Goal: Task Accomplishment & Management: Complete application form

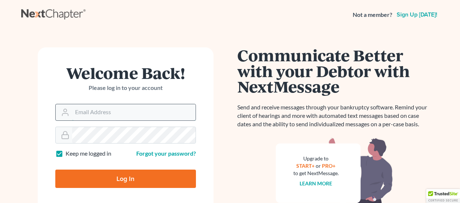
click at [108, 115] on input "Email Address" at bounding box center [133, 112] width 123 height 16
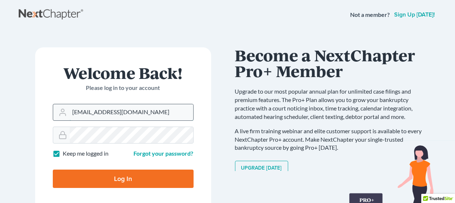
drag, startPoint x: 140, startPoint y: 112, endPoint x: 66, endPoint y: 107, distance: 74.2
click at [66, 107] on div "[EMAIL_ADDRESS][DOMAIN_NAME]" at bounding box center [123, 112] width 141 height 17
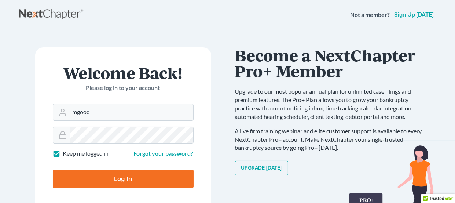
type input "[EMAIL_ADDRESS][DOMAIN_NAME]"
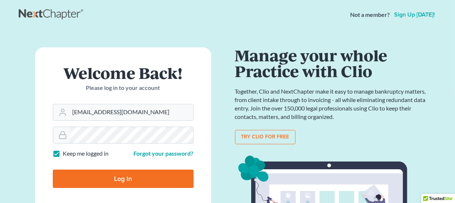
click at [53, 169] on input "Log In" at bounding box center [123, 178] width 141 height 18
type input "Thinking..."
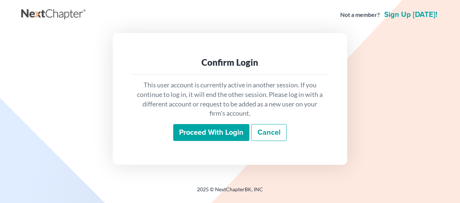
click at [232, 128] on input "Proceed with login" at bounding box center [211, 132] width 76 height 17
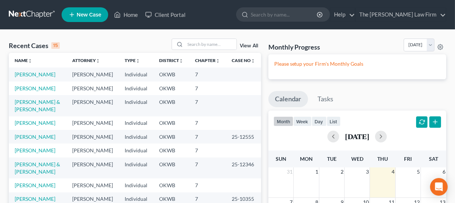
scroll to position [36, 0]
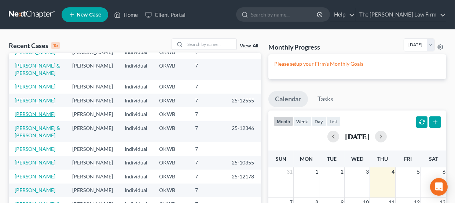
click at [34, 117] on link "Hart, Sherry" at bounding box center [35, 114] width 41 height 6
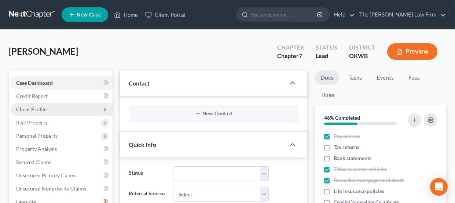
click at [48, 110] on span "Client Profile" at bounding box center [61, 109] width 102 height 13
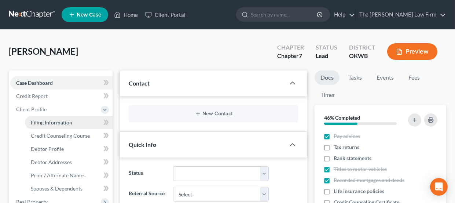
click at [63, 122] on span "Filing Information" at bounding box center [51, 122] width 41 height 6
select select "1"
select select "0"
select select "37"
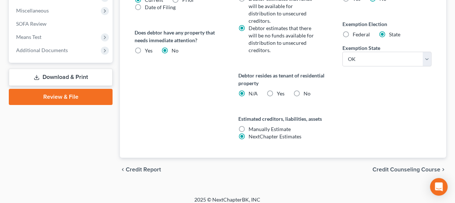
scroll to position [342, 0]
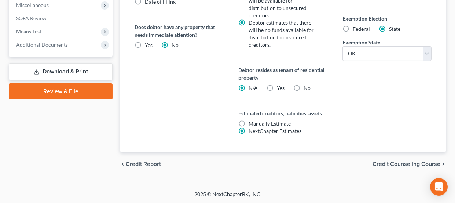
click at [390, 164] on span "Credit Counseling Course" at bounding box center [406, 164] width 68 height 6
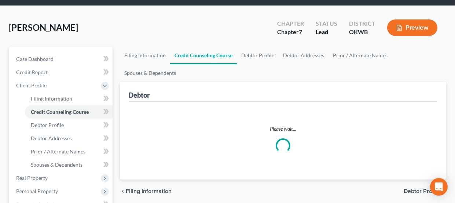
scroll to position [36, 0]
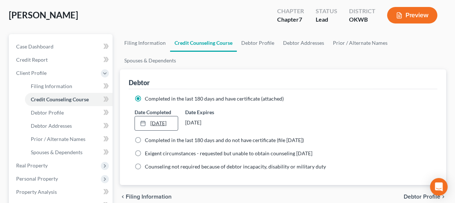
click at [144, 123] on line at bounding box center [143, 123] width 4 height 0
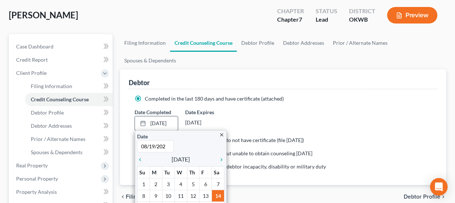
type input "08/19/2025"
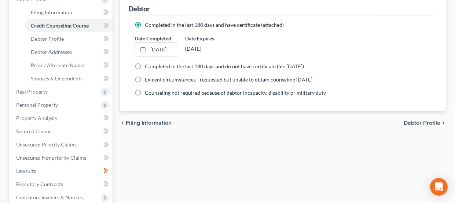
click at [430, 121] on span "Debtor Profile" at bounding box center [421, 123] width 37 height 6
select select "0"
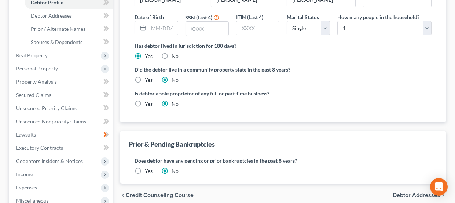
scroll to position [146, 0]
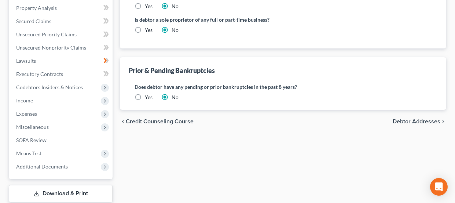
click at [428, 119] on span "Debtor Addresses" at bounding box center [416, 121] width 48 height 6
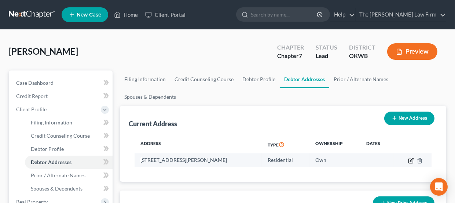
click at [410, 162] on icon "button" at bounding box center [411, 161] width 6 height 6
select select "37"
select select "59"
select select "0"
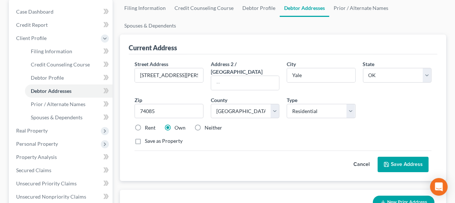
scroll to position [73, 0]
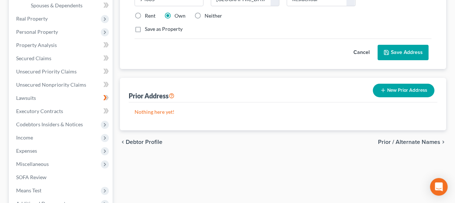
click at [399, 139] on span "Prior / Alternate Names" at bounding box center [409, 142] width 62 height 6
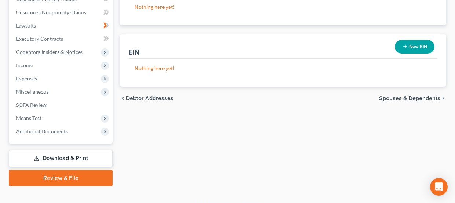
scroll to position [256, 0]
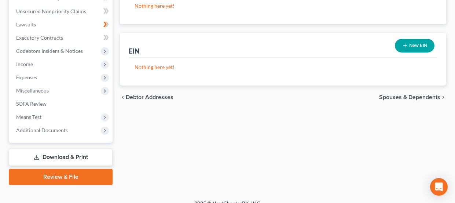
click at [417, 98] on span "Spouses & Dependents" at bounding box center [409, 97] width 61 height 6
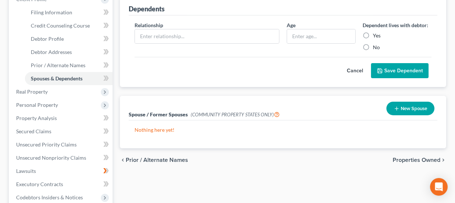
click at [429, 158] on span "Properties Owned" at bounding box center [416, 160] width 48 height 6
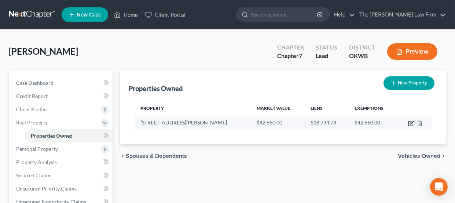
click at [411, 123] on icon "button" at bounding box center [411, 122] width 3 height 3
select select "37"
select select "59"
select select "2"
select select "0"
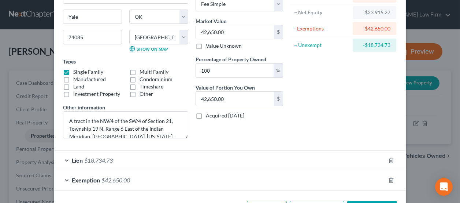
scroll to position [100, 0]
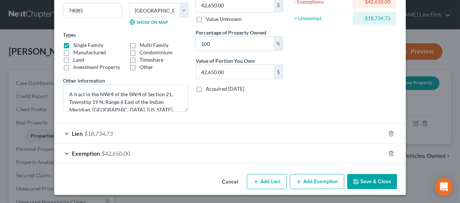
click at [368, 182] on button "Save & Close" at bounding box center [372, 181] width 50 height 15
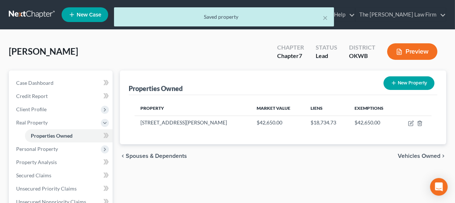
click at [419, 155] on span "Vehicles Owned" at bounding box center [419, 156] width 43 height 6
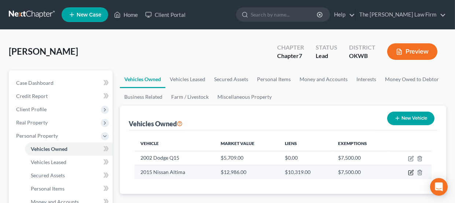
click at [410, 171] on icon "button" at bounding box center [411, 172] width 6 height 6
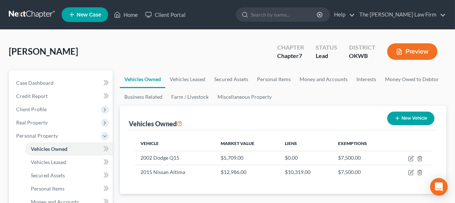
select select "0"
select select "11"
select select "2"
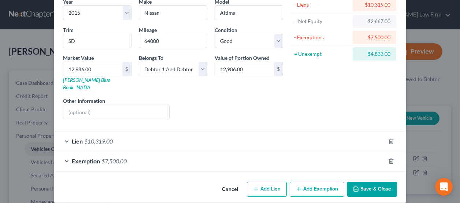
scroll to position [64, 0]
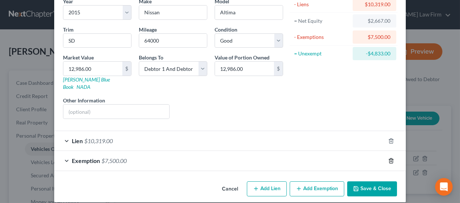
click at [388, 158] on icon "button" at bounding box center [391, 161] width 6 height 6
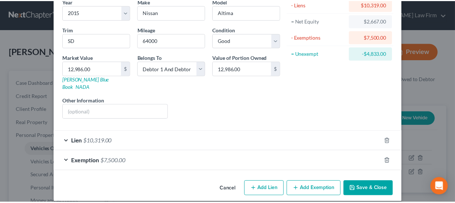
scroll to position [45, 0]
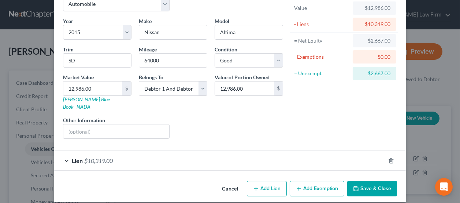
click at [359, 181] on button "Save & Close" at bounding box center [372, 188] width 50 height 15
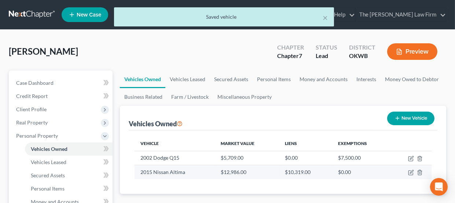
scroll to position [36, 0]
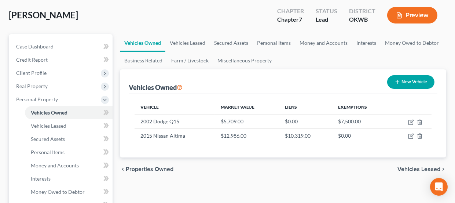
click at [425, 169] on span "Vehicles Leased" at bounding box center [418, 169] width 43 height 6
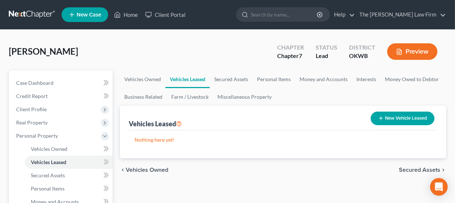
click at [425, 170] on span "Secured Assets" at bounding box center [419, 170] width 41 height 6
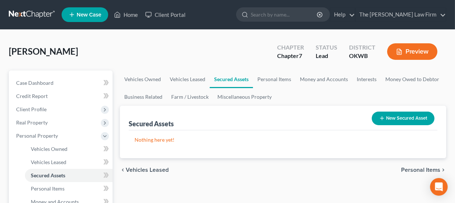
click at [411, 168] on span "Personal Items" at bounding box center [420, 170] width 39 height 6
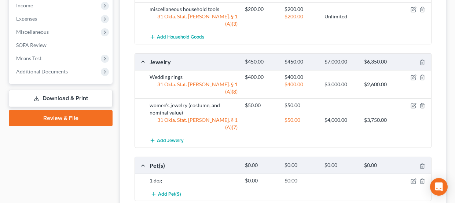
scroll to position [382, 0]
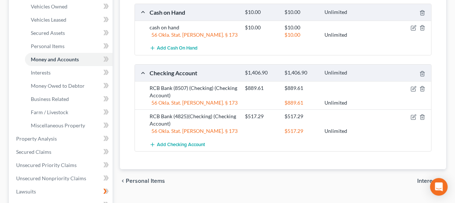
scroll to position [146, 0]
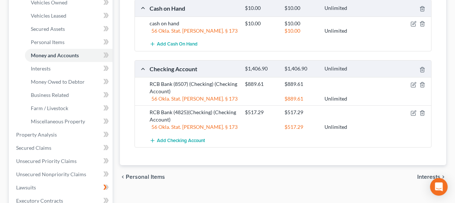
click at [423, 176] on span "Interests" at bounding box center [428, 177] width 23 height 6
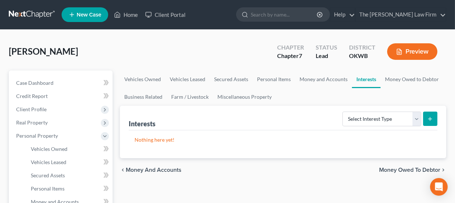
click at [415, 169] on span "Money Owed to Debtor" at bounding box center [409, 170] width 61 height 6
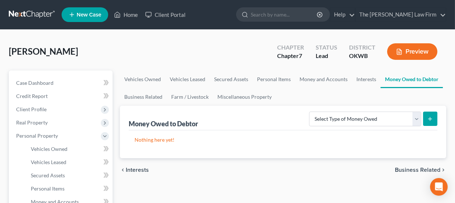
click at [416, 169] on span "Business Related" at bounding box center [417, 170] width 45 height 6
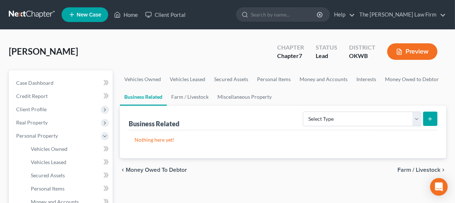
click at [403, 169] on span "Farm / Livestock" at bounding box center [418, 170] width 43 height 6
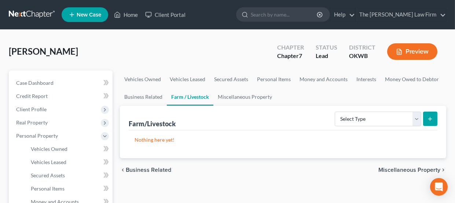
click at [419, 168] on span "Miscellaneous Property" at bounding box center [409, 170] width 62 height 6
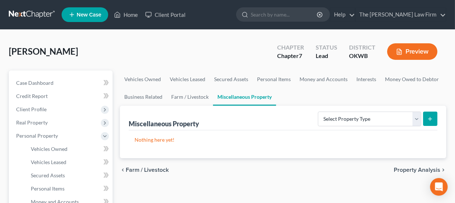
click at [411, 170] on span "Property Analysis" at bounding box center [417, 170] width 47 height 6
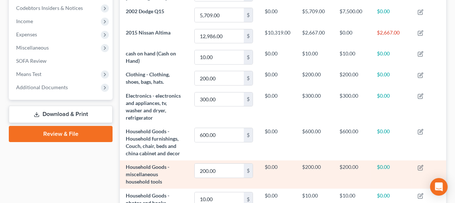
scroll to position [183, 0]
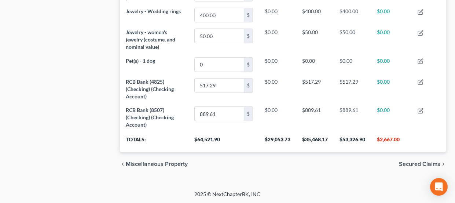
click at [417, 163] on span "Secured Claims" at bounding box center [419, 164] width 41 height 6
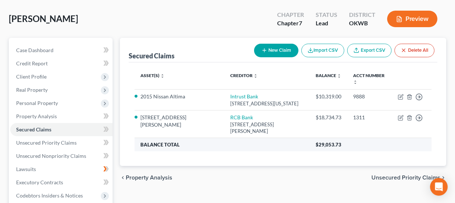
scroll to position [36, 0]
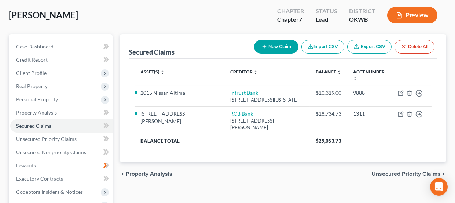
click at [386, 177] on span "Unsecured Priority Claims" at bounding box center [405, 174] width 69 height 6
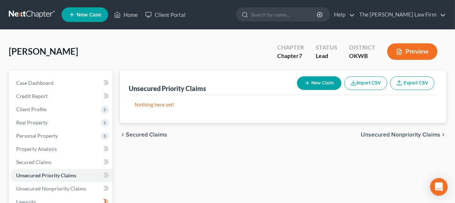
click at [391, 135] on span "Unsecured Nonpriority Claims" at bounding box center [401, 135] width 80 height 6
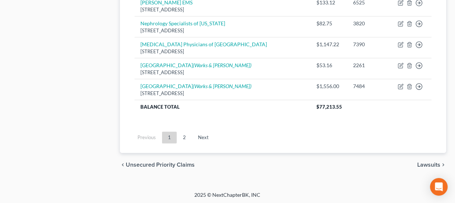
scroll to position [656, 0]
click at [426, 164] on span "Lawsuits" at bounding box center [428, 164] width 23 height 6
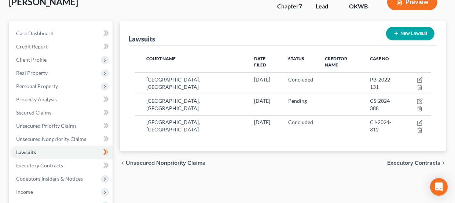
scroll to position [7, 0]
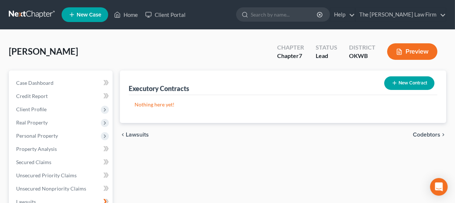
click at [428, 134] on span "Codebtors" at bounding box center [426, 135] width 27 height 6
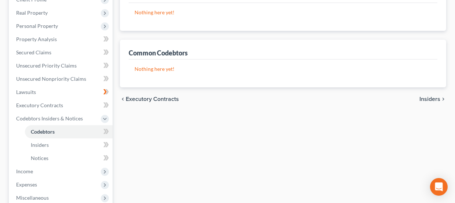
scroll to position [146, 0]
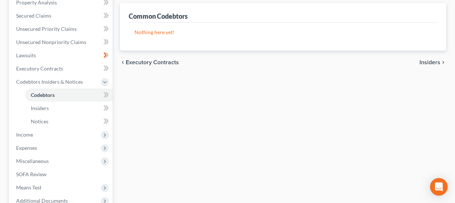
click at [433, 62] on span "Insiders" at bounding box center [429, 62] width 21 height 6
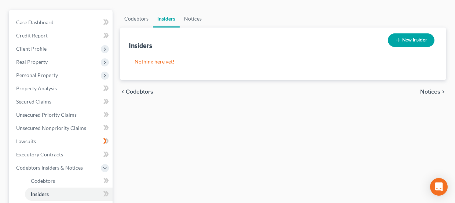
scroll to position [73, 0]
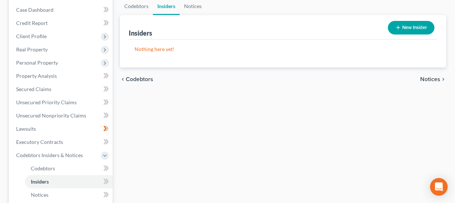
click at [434, 76] on span "Notices" at bounding box center [430, 79] width 20 height 6
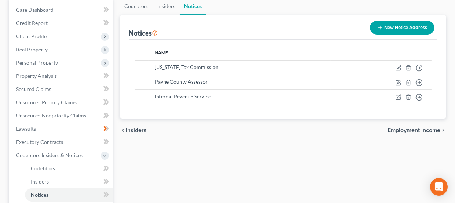
click at [389, 129] on span "Employment Income" at bounding box center [413, 130] width 53 height 6
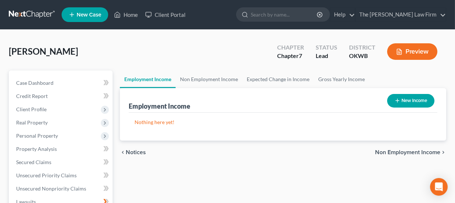
click at [401, 151] on span "Non Employment Income" at bounding box center [407, 152] width 65 height 6
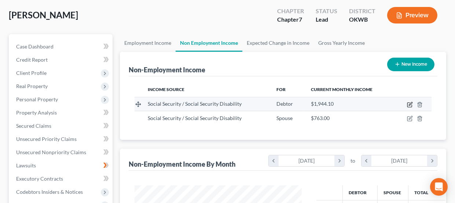
click at [409, 105] on icon "button" at bounding box center [410, 104] width 6 height 6
select select "4"
select select "0"
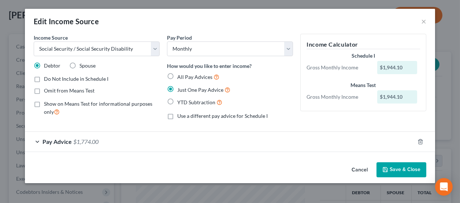
click at [394, 168] on button "Save & Close" at bounding box center [402, 169] width 50 height 15
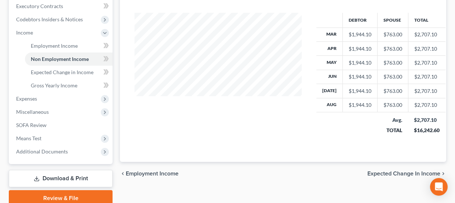
scroll to position [220, 0]
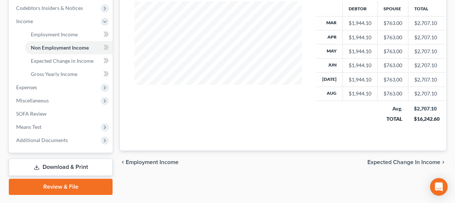
click at [392, 161] on span "Expected Change in Income" at bounding box center [403, 162] width 73 height 6
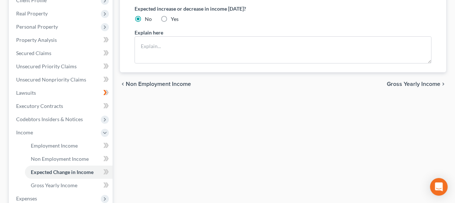
scroll to position [110, 0]
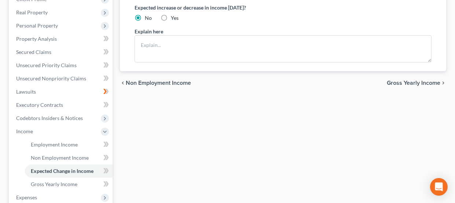
click at [404, 82] on span "Gross Yearly Income" at bounding box center [413, 83] width 53 height 6
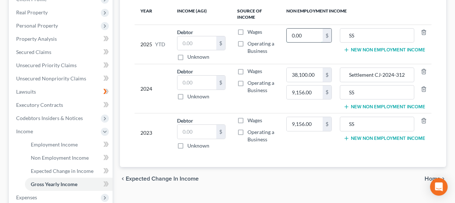
click at [307, 34] on input "0.00" at bounding box center [305, 36] width 36 height 14
click at [309, 36] on input "0.00" at bounding box center [305, 36] width 36 height 14
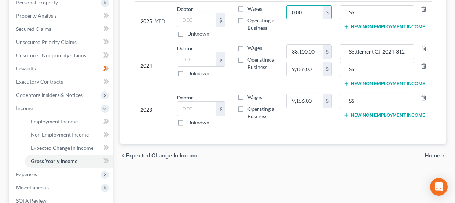
scroll to position [220, 0]
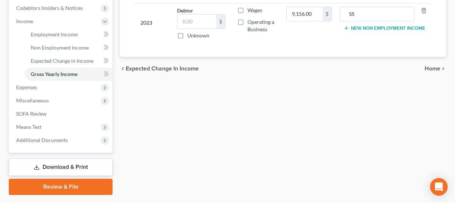
click at [440, 69] on icon "chevron_right" at bounding box center [443, 69] width 6 height 6
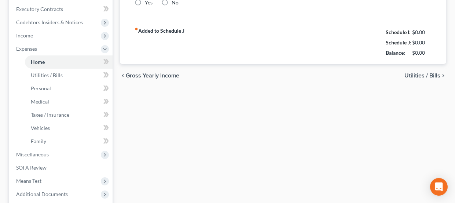
type input "374.14"
type input "0.00"
radio input "true"
type input "81.55"
type input "0.00"
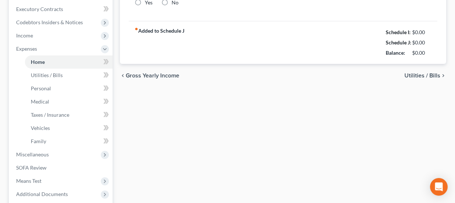
type input "0.00"
type input "100.00"
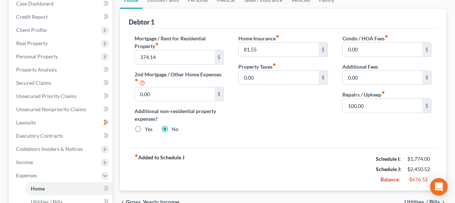
scroll to position [110, 0]
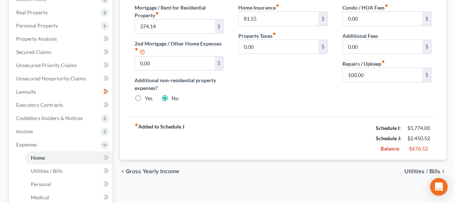
click at [422, 171] on span "Utilities / Bills" at bounding box center [422, 171] width 36 height 6
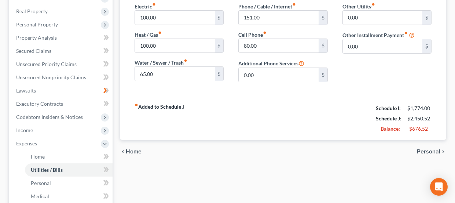
scroll to position [146, 0]
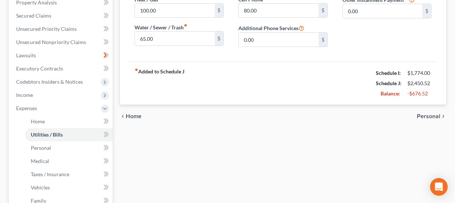
click at [428, 117] on span "Personal" at bounding box center [428, 116] width 23 height 6
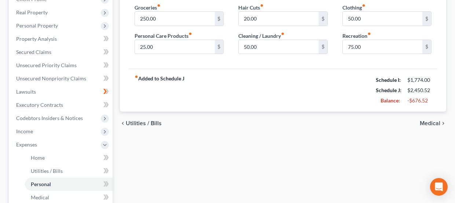
click at [433, 122] on span "Medical" at bounding box center [430, 123] width 21 height 6
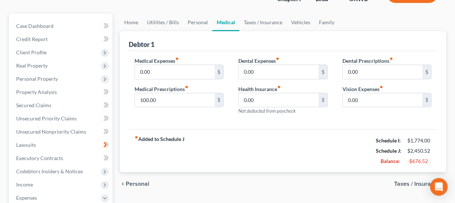
scroll to position [146, 0]
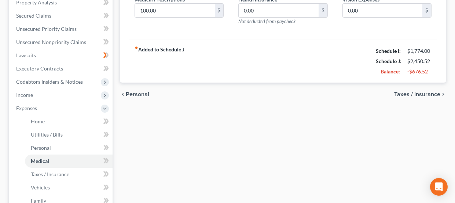
click at [418, 93] on span "Taxes / Insurance" at bounding box center [417, 94] width 46 height 6
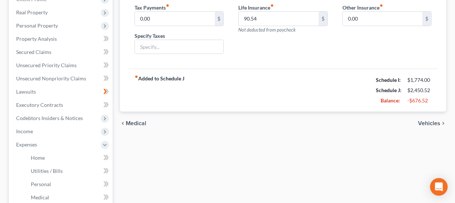
click at [432, 124] on span "Vehicles" at bounding box center [429, 123] width 22 height 6
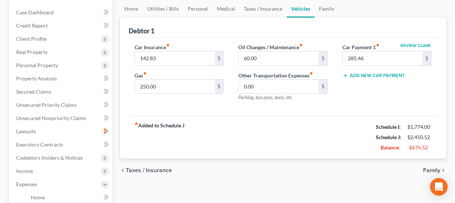
scroll to position [73, 0]
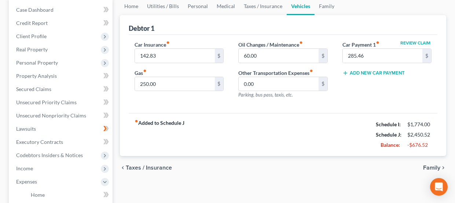
click at [428, 165] on span "Family" at bounding box center [431, 168] width 17 height 6
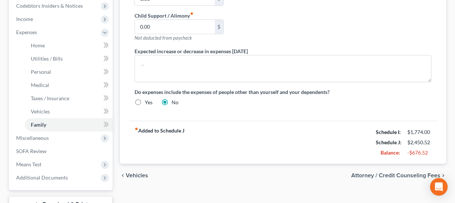
scroll to position [278, 0]
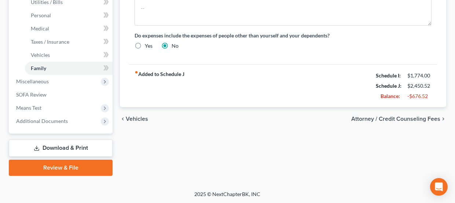
drag, startPoint x: 420, startPoint y: 119, endPoint x: 292, endPoint y: 151, distance: 132.2
click at [420, 119] on span "Attorney / Credit Counseling Fees" at bounding box center [395, 119] width 89 height 6
select select "0"
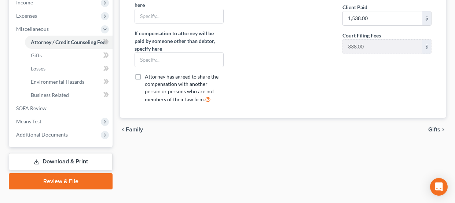
scroll to position [252, 0]
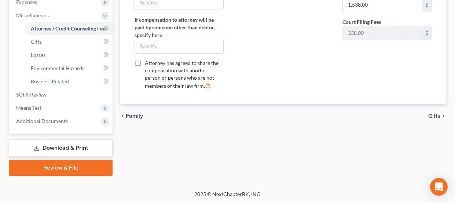
click at [438, 115] on span "Gifts" at bounding box center [434, 116] width 12 height 6
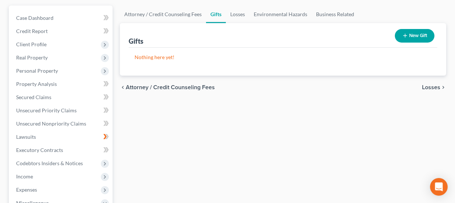
scroll to position [110, 0]
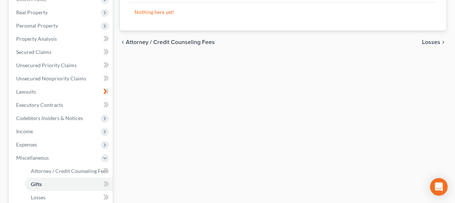
click at [435, 44] on span "Losses" at bounding box center [431, 42] width 18 height 6
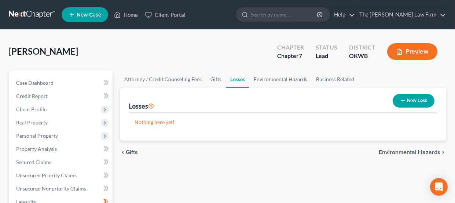
click at [399, 156] on div "chevron_left Gifts Environmental Hazards chevron_right" at bounding box center [283, 151] width 326 height 23
click at [400, 152] on span "Environmental Hazards" at bounding box center [410, 152] width 62 height 6
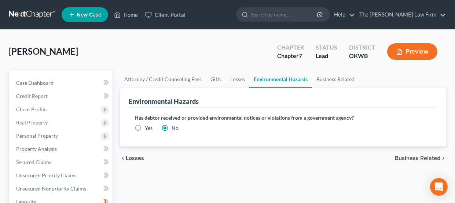
click at [406, 160] on span "Business Related" at bounding box center [417, 158] width 45 height 6
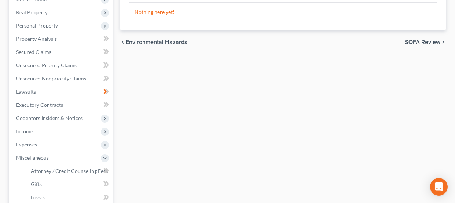
click at [433, 40] on span "SOFA Review" at bounding box center [423, 42] width 36 height 6
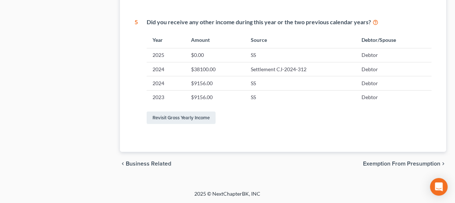
click at [379, 163] on span "Exemption from Presumption" at bounding box center [401, 163] width 77 height 6
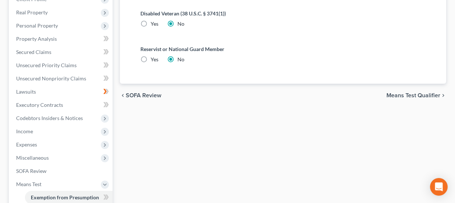
click at [408, 96] on span "Means Test Qualifier" at bounding box center [413, 95] width 54 height 6
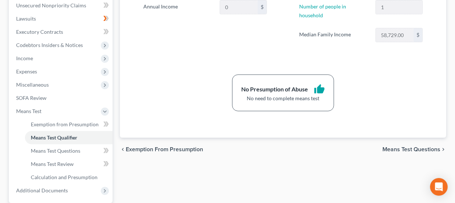
click at [396, 149] on span "Means Test Questions" at bounding box center [411, 149] width 58 height 6
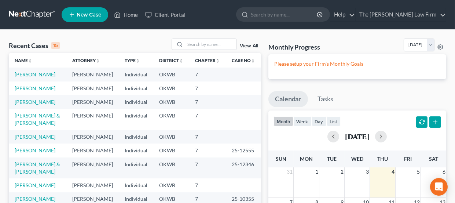
click at [19, 74] on link "[PERSON_NAME]" at bounding box center [35, 74] width 41 height 6
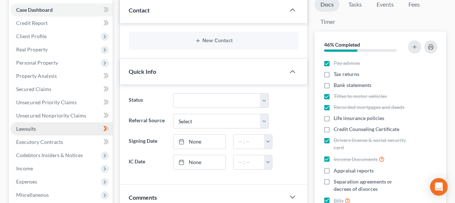
scroll to position [110, 0]
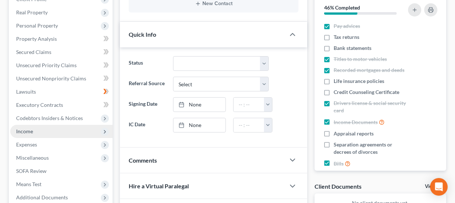
click at [45, 132] on span "Income" at bounding box center [61, 131] width 102 height 13
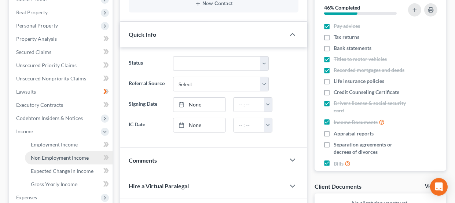
click at [73, 158] on span "Non Employment Income" at bounding box center [60, 157] width 58 height 6
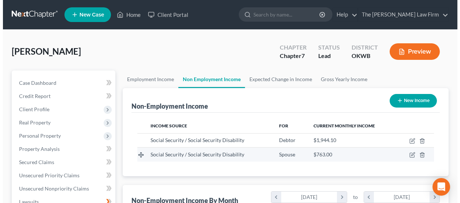
scroll to position [131, 182]
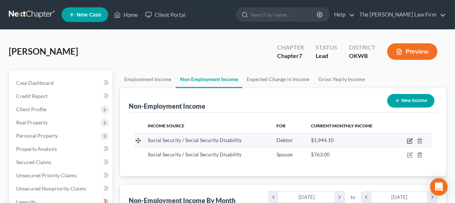
click at [408, 139] on icon "button" at bounding box center [409, 141] width 4 height 4
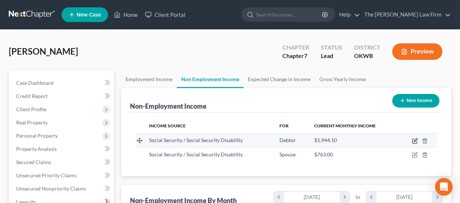
select select "4"
select select "0"
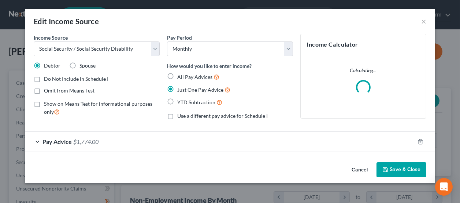
scroll to position [131, 184]
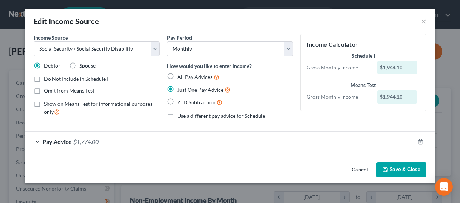
click at [62, 142] on span "Pay Advice" at bounding box center [57, 141] width 29 height 7
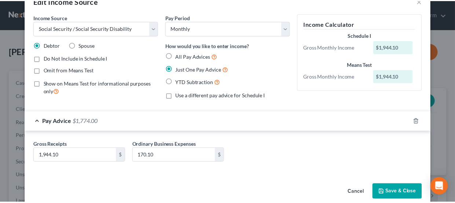
scroll to position [31, 0]
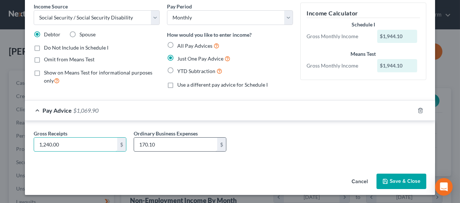
type input "1,240.00"
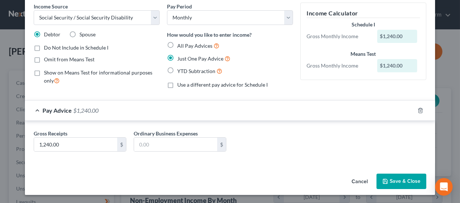
click at [391, 177] on button "Save & Close" at bounding box center [402, 180] width 50 height 15
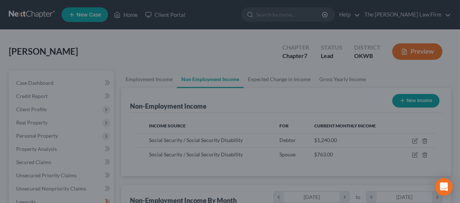
scroll to position [366290, 366239]
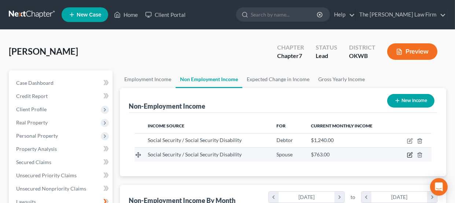
click at [410, 155] on icon "button" at bounding box center [410, 155] width 6 height 6
select select "4"
select select "0"
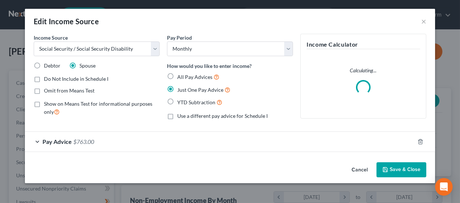
scroll to position [131, 184]
drag, startPoint x: 58, startPoint y: 143, endPoint x: 67, endPoint y: 148, distance: 10.8
click at [58, 143] on span "Pay Advice" at bounding box center [57, 141] width 29 height 7
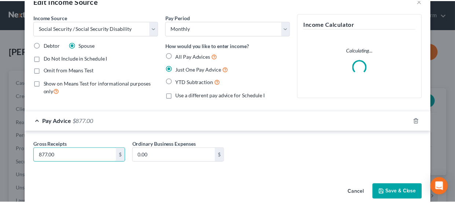
scroll to position [31, 0]
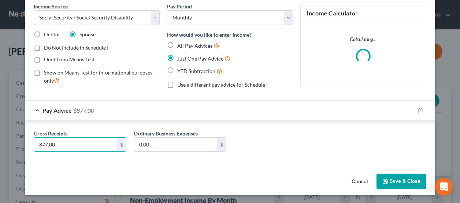
type input "877.00"
click at [398, 183] on button "Save & Close" at bounding box center [402, 180] width 50 height 15
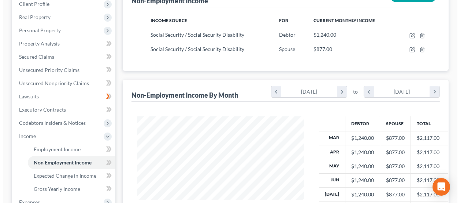
scroll to position [93, 0]
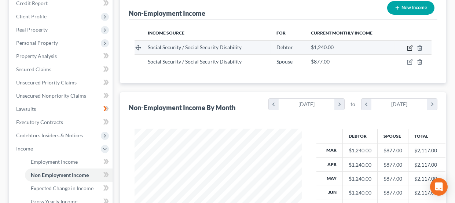
click at [410, 48] on icon "button" at bounding box center [410, 48] width 6 height 6
select select "4"
select select "0"
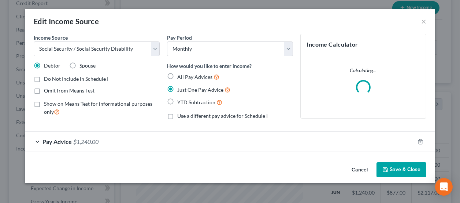
scroll to position [131, 184]
click at [71, 145] on div "Pay Advice $1,240.00" at bounding box center [220, 141] width 390 height 19
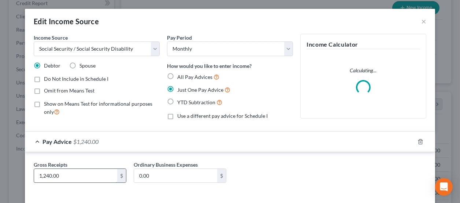
click at [88, 176] on input "1,240.00" at bounding box center [75, 176] width 83 height 14
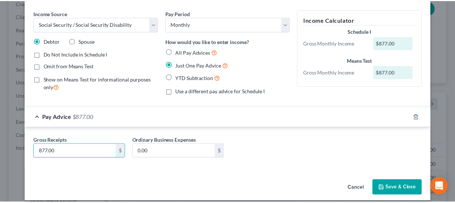
scroll to position [31, 0]
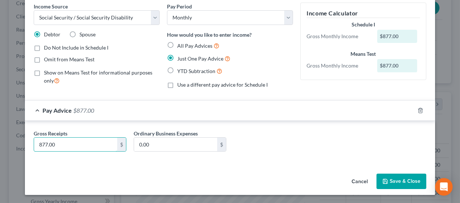
type input "877.00"
click at [410, 182] on button "Save & Close" at bounding box center [402, 180] width 50 height 15
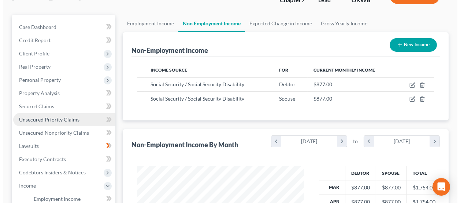
scroll to position [56, 0]
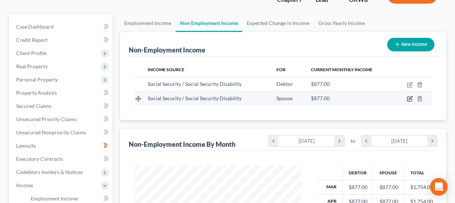
click at [412, 98] on icon "button" at bounding box center [410, 99] width 6 height 6
select select "4"
select select "0"
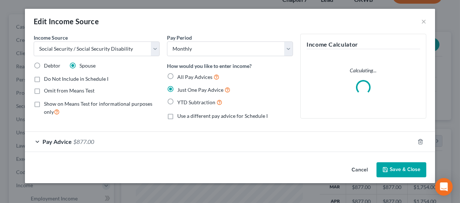
scroll to position [131, 184]
click at [54, 139] on span "Pay Advice" at bounding box center [57, 141] width 29 height 7
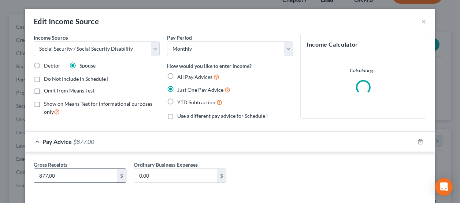
click at [62, 174] on input "877.00" at bounding box center [75, 176] width 83 height 14
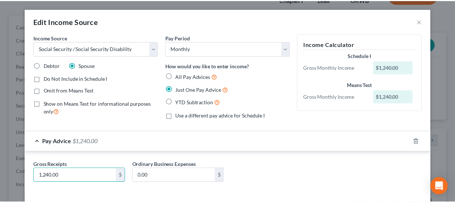
scroll to position [31, 0]
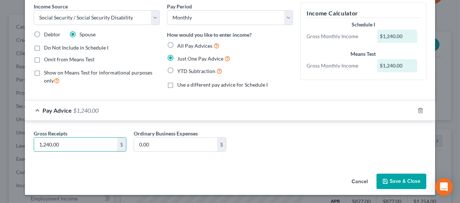
type input "1,240.00"
click at [391, 180] on button "Save & Close" at bounding box center [402, 180] width 50 height 15
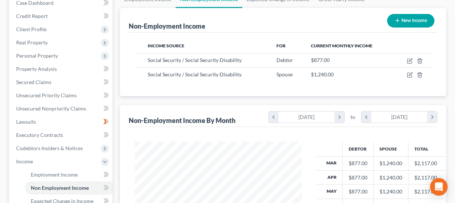
scroll to position [93, 0]
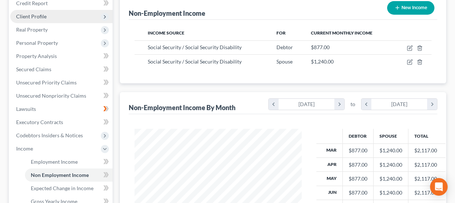
click at [54, 18] on span "Client Profile" at bounding box center [61, 16] width 102 height 13
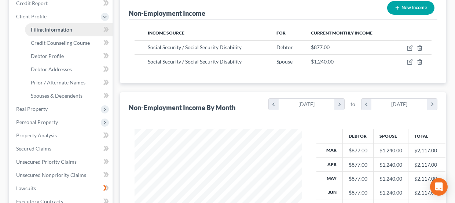
click at [60, 31] on span "Filing Information" at bounding box center [51, 29] width 41 height 6
select select "1"
select select "0"
select select "37"
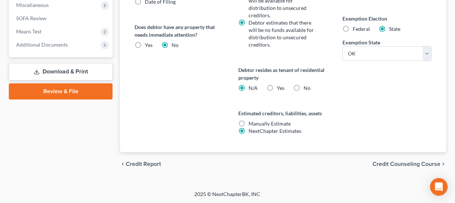
click at [399, 163] on span "Credit Counseling Course" at bounding box center [406, 164] width 68 height 6
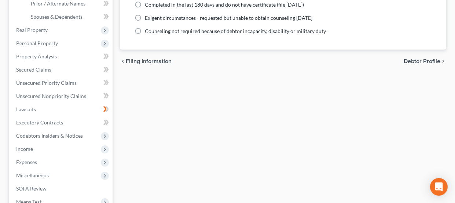
scroll to position [183, 0]
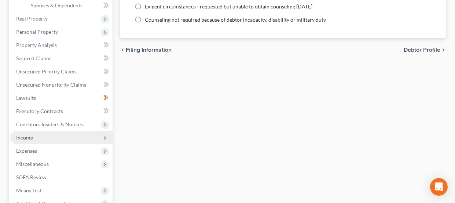
click at [40, 141] on span "Income" at bounding box center [61, 137] width 102 height 13
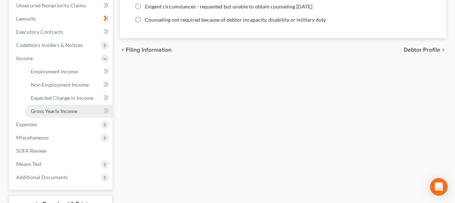
click at [61, 110] on span "Gross Yearly Income" at bounding box center [54, 111] width 47 height 6
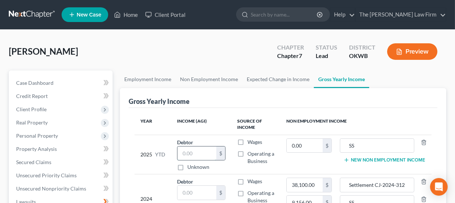
click at [200, 150] on input "text" at bounding box center [196, 153] width 39 height 14
type input "19,053.00"
drag, startPoint x: 208, startPoint y: 154, endPoint x: 172, endPoint y: 155, distance: 35.9
click at [172, 155] on td "Debtor 19,053.00 $ Unknown Balance Undetermined 19,053.00 $ Unknown" at bounding box center [201, 153] width 60 height 39
click at [303, 148] on input "0.00" at bounding box center [305, 146] width 36 height 14
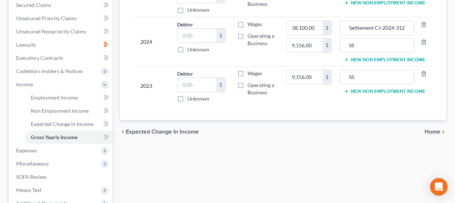
scroll to position [183, 0]
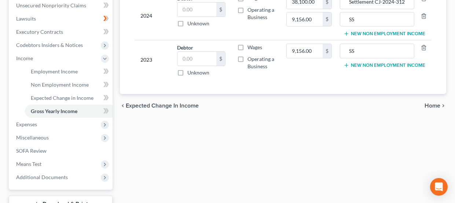
click at [433, 105] on span "Home" at bounding box center [432, 106] width 16 height 6
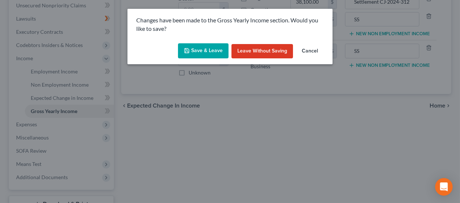
click at [218, 51] on button "Save & Leave" at bounding box center [203, 50] width 51 height 15
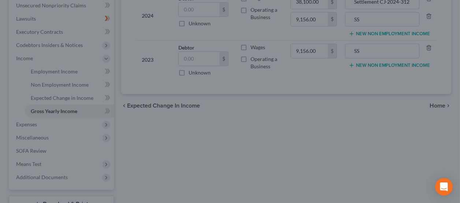
type input "19,053.00"
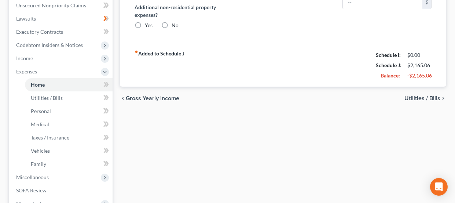
type input "374.14"
type input "0.00"
radio input "true"
type input "81.55"
type input "0.00"
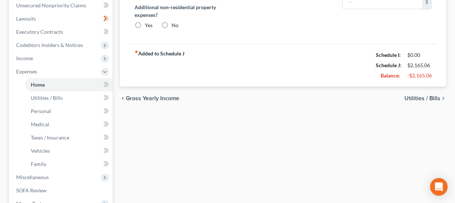
type input "0.00"
type input "100.00"
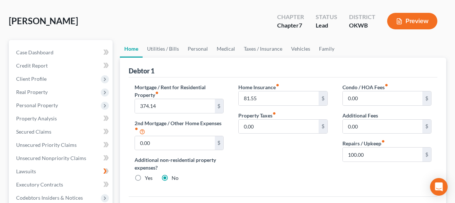
scroll to position [183, 0]
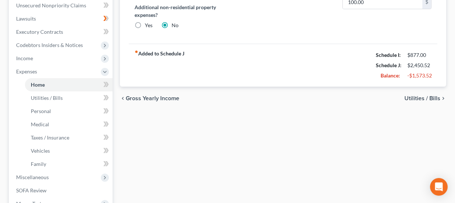
click at [419, 97] on span "Utilities / Bills" at bounding box center [422, 98] width 36 height 6
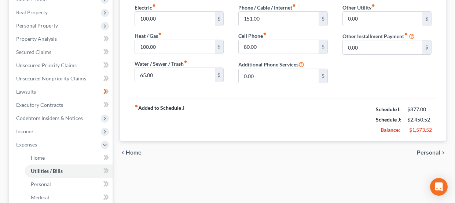
click at [440, 152] on icon "chevron_right" at bounding box center [443, 152] width 6 height 6
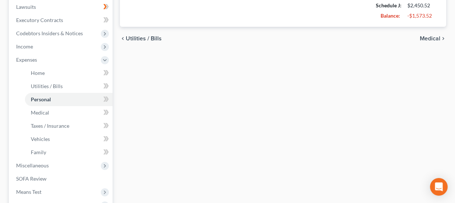
scroll to position [256, 0]
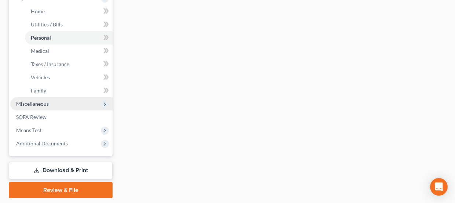
click at [58, 103] on span "Miscellaneous" at bounding box center [61, 103] width 102 height 13
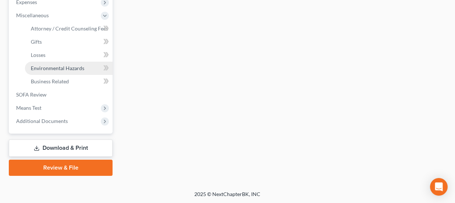
click at [64, 106] on span "Means Test" at bounding box center [61, 107] width 102 height 13
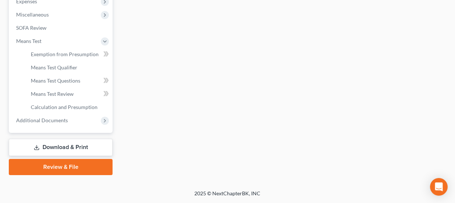
scroll to position [252, 0]
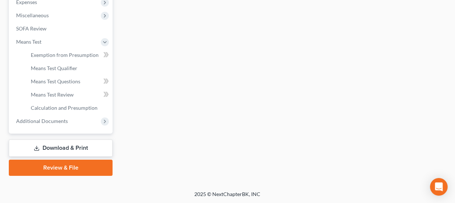
click at [77, 145] on link "Download & Print" at bounding box center [61, 147] width 104 height 17
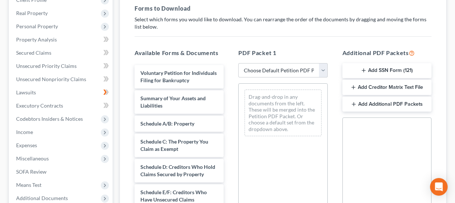
scroll to position [110, 0]
click at [323, 70] on select "Choose Default Petition PDF Packet Complete Bankruptcy Petition (all forms and …" at bounding box center [282, 69] width 89 height 15
select select "0"
click at [238, 62] on select "Choose Default Petition PDF Packet Complete Bankruptcy Petition (all forms and …" at bounding box center [282, 69] width 89 height 15
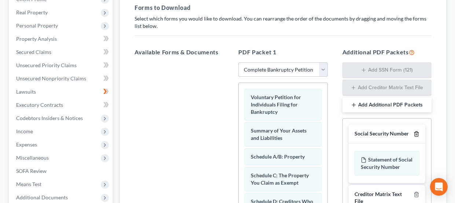
click at [416, 131] on icon "button" at bounding box center [416, 134] width 6 height 6
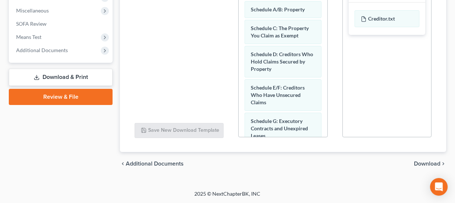
click at [419, 160] on span "Download" at bounding box center [427, 163] width 26 height 6
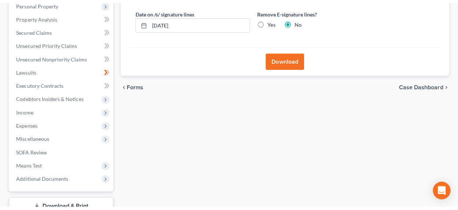
scroll to position [40, 0]
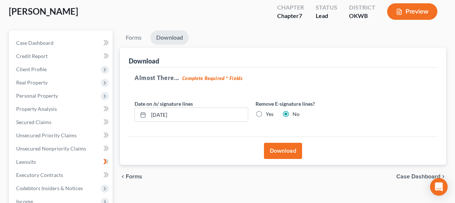
click at [266, 112] on label "Yes" at bounding box center [270, 113] width 8 height 7
click at [269, 112] on input "Yes" at bounding box center [271, 112] width 5 height 5
radio input "true"
radio input "false"
drag, startPoint x: 215, startPoint y: 115, endPoint x: 140, endPoint y: 113, distance: 74.8
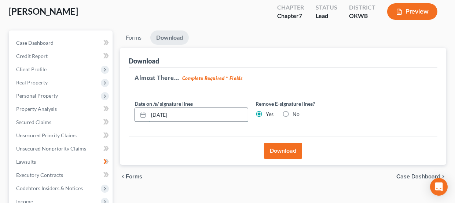
click at [139, 118] on div "09/04/2025" at bounding box center [191, 114] width 114 height 15
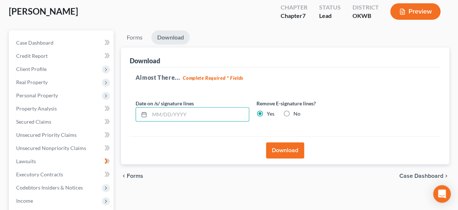
click at [289, 151] on button "Download" at bounding box center [285, 151] width 38 height 16
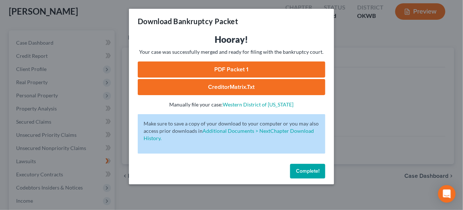
click at [230, 67] on link "PDF Packet 1" at bounding box center [232, 70] width 188 height 16
click at [312, 171] on span "Complete!" at bounding box center [307, 171] width 23 height 6
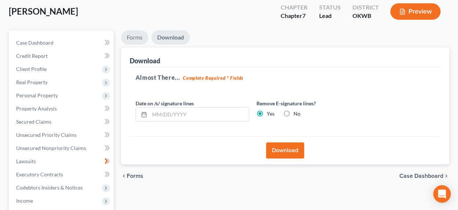
click at [143, 41] on link "Forms" at bounding box center [134, 37] width 27 height 14
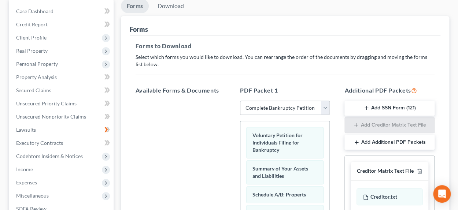
scroll to position [113, 0]
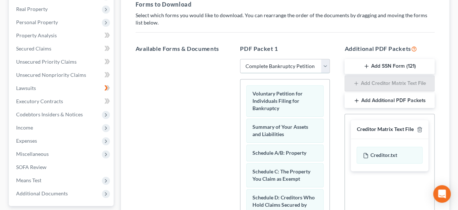
click at [321, 63] on select "Choose Default Petition PDF Packet Complete Bankruptcy Petition (all forms and …" at bounding box center [285, 66] width 90 height 15
select select
click at [240, 59] on select "Choose Default Petition PDF Packet Complete Bankruptcy Petition (all forms and …" at bounding box center [285, 66] width 90 height 15
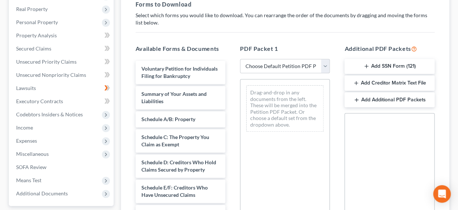
click at [392, 65] on button "Add SSN Form (121)" at bounding box center [389, 66] width 90 height 15
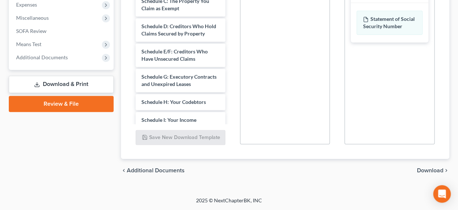
click at [430, 170] on span "Download" at bounding box center [430, 171] width 26 height 6
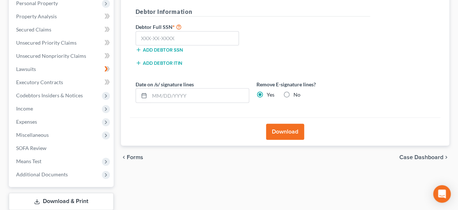
scroll to position [69, 0]
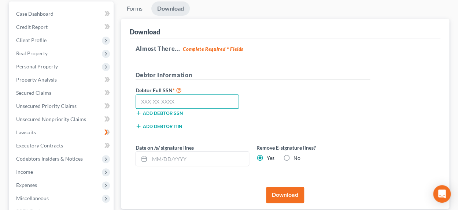
click at [173, 104] on input "text" at bounding box center [188, 102] width 104 height 15
click at [191, 105] on input "text" at bounding box center [188, 102] width 104 height 15
type input "443-68-8528"
click at [285, 192] on button "Download" at bounding box center [285, 195] width 38 height 16
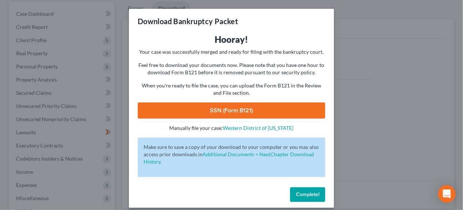
click at [236, 112] on link "SSN (Form B121)" at bounding box center [232, 111] width 188 height 16
click at [303, 192] on span "Complete!" at bounding box center [307, 195] width 23 height 6
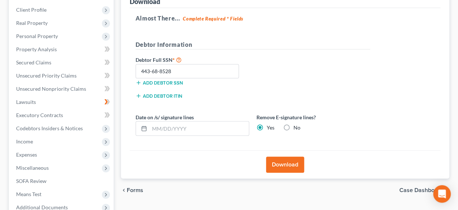
scroll to position [142, 0]
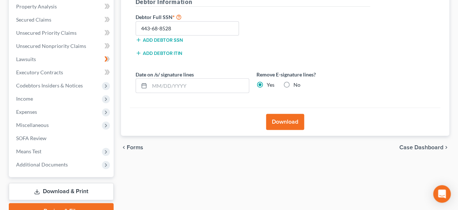
click at [414, 147] on span "Case Dashboard" at bounding box center [421, 148] width 44 height 6
